Goal: Task Accomplishment & Management: Use online tool/utility

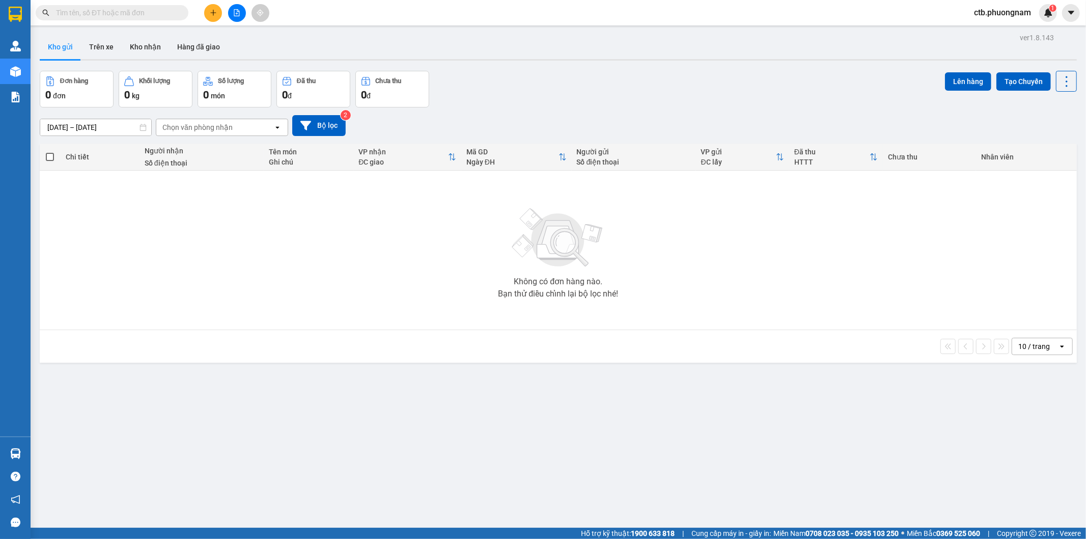
click at [238, 11] on icon "file-add" at bounding box center [237, 12] width 6 height 7
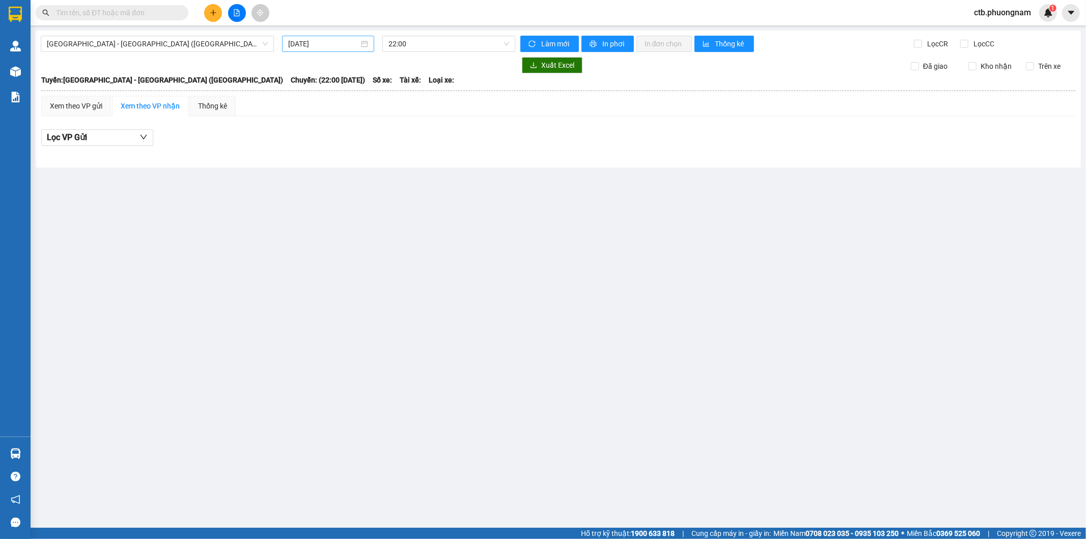
click at [323, 44] on input "[DATE]" at bounding box center [323, 43] width 71 height 11
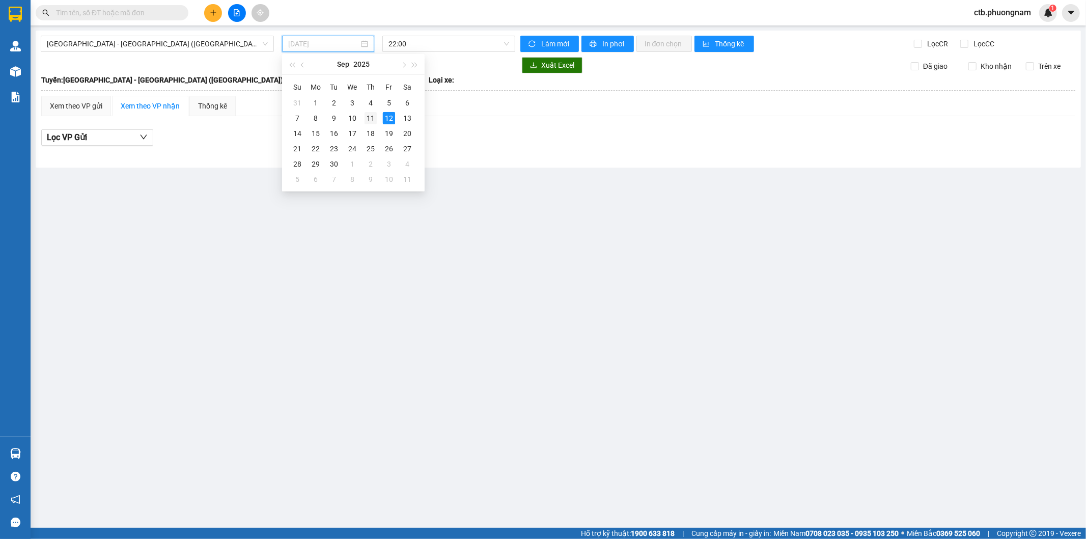
click at [372, 118] on div "11" at bounding box center [370, 118] width 12 height 12
type input "[DATE]"
